Goal: Information Seeking & Learning: Stay updated

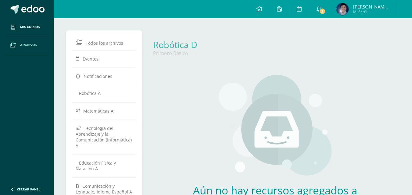
click at [329, 8] on link "[PERSON_NAME] [PERSON_NAME] Mi Perfil" at bounding box center [363, 9] width 68 height 18
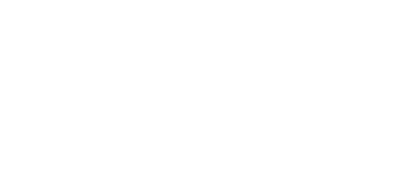
click at [0, 0] on span "2" at bounding box center [0, 0] width 0 height 0
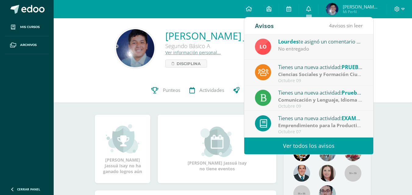
click at [310, 48] on div "No entregado" at bounding box center [320, 48] width 85 height 7
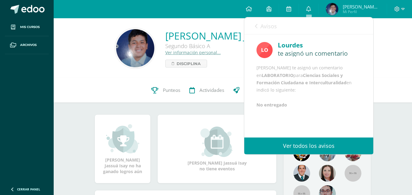
scroll to position [12, 0]
click at [262, 26] on span "Avisos" at bounding box center [268, 26] width 16 height 7
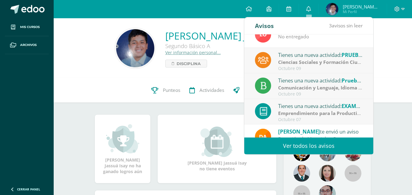
click at [298, 57] on div "Tienes una nueva actividad: PRUEBA OBJETIVA" at bounding box center [320, 55] width 85 height 8
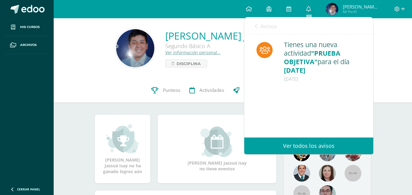
click at [256, 24] on icon at bounding box center [256, 26] width 2 height 5
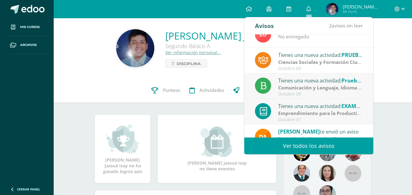
click at [277, 83] on div "Tienes una nueva actividad: Prueba de logro Comunicación y Lenguaje, Idioma Esp…" at bounding box center [309, 86] width 108 height 20
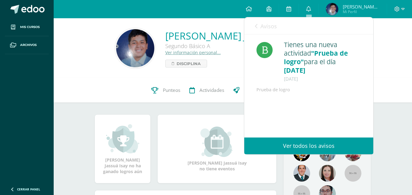
click at [256, 25] on icon at bounding box center [256, 26] width 2 height 5
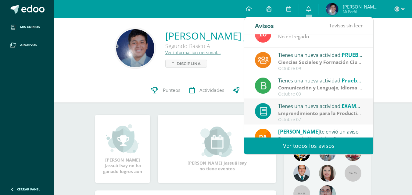
click at [287, 118] on div "Octubre 07" at bounding box center [320, 119] width 85 height 5
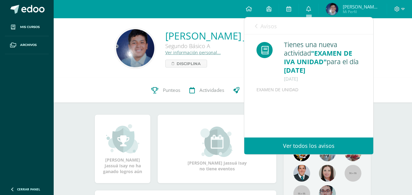
click at [262, 25] on span "Avisos" at bounding box center [268, 26] width 16 height 7
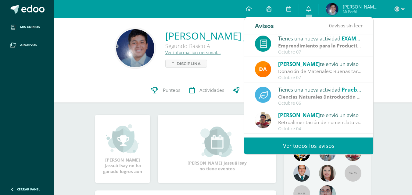
scroll to position [79, 0]
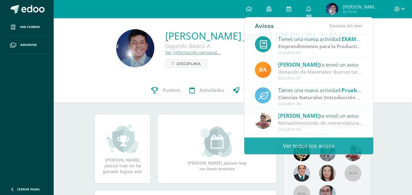
click at [397, 57] on div "William's Jassuá Isay Rodas Larios Segundo Básico A Ver información personal...…" at bounding box center [232, 48] width 348 height 41
